Goal: Transaction & Acquisition: Purchase product/service

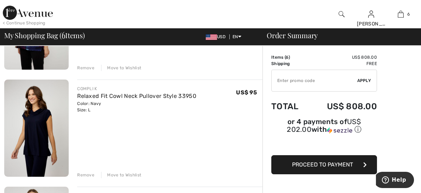
scroll to position [366, 0]
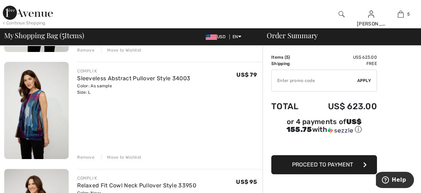
scroll to position [256, 0]
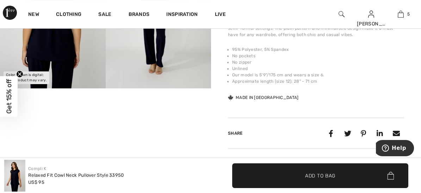
scroll to position [277, 0]
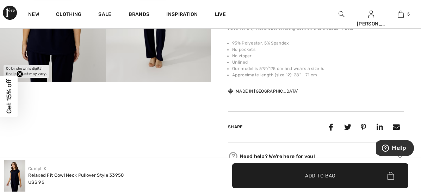
click at [313, 174] on span "Add to Bag" at bounding box center [320, 174] width 30 height 7
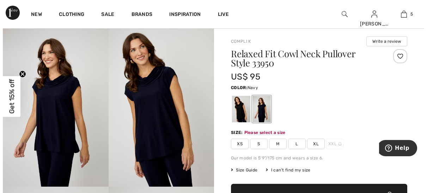
scroll to position [11, 0]
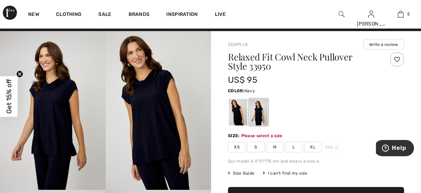
click at [67, 134] on img at bounding box center [53, 110] width 106 height 158
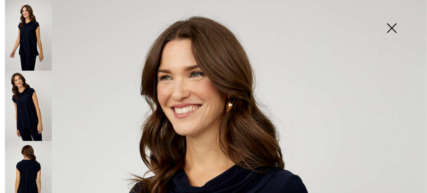
scroll to position [23, 0]
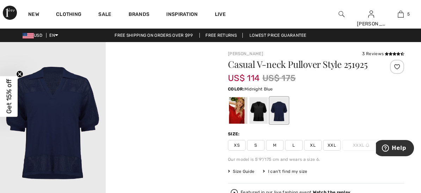
click at [270, 110] on div at bounding box center [279, 110] width 18 height 26
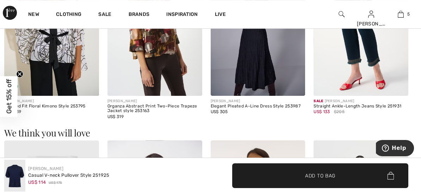
scroll to position [727, 0]
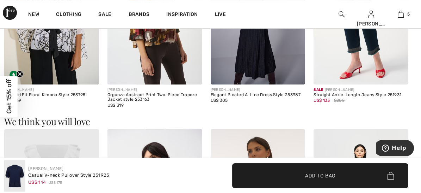
click at [0, 0] on img at bounding box center [0, 0] width 0 height 0
